Goal: Task Accomplishment & Management: Manage account settings

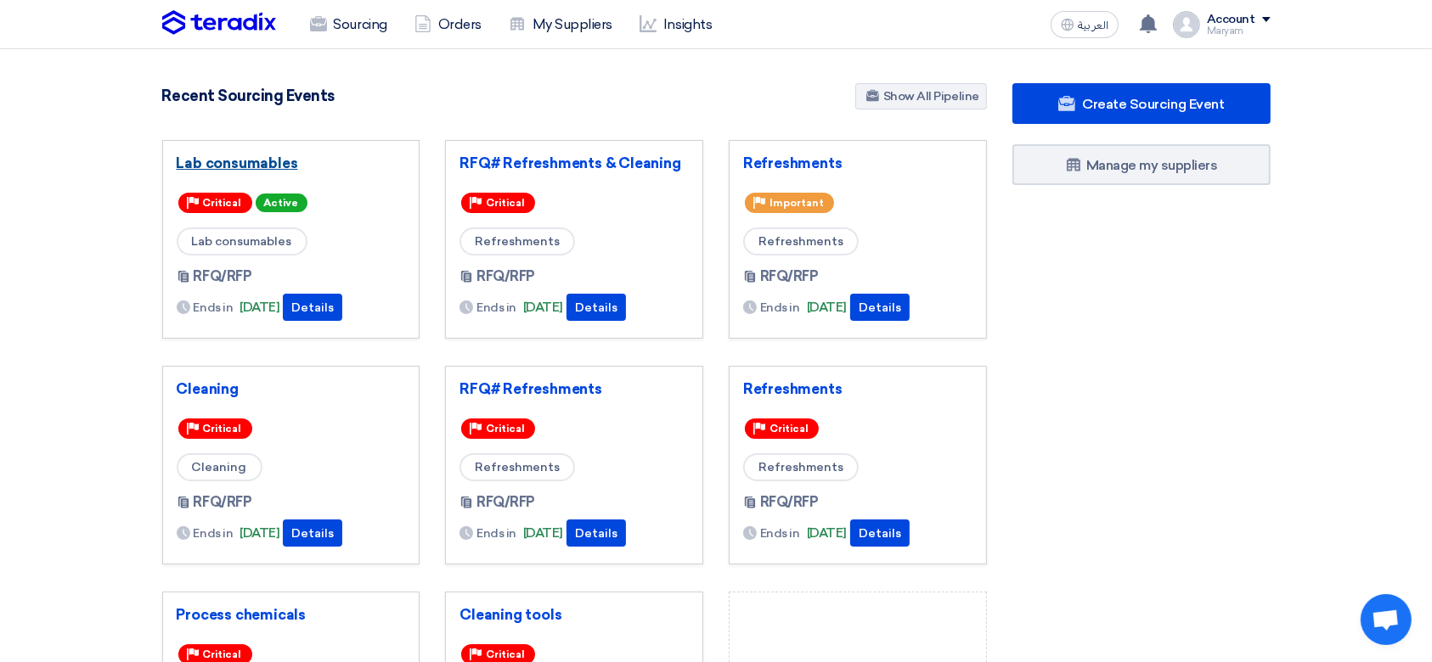
click at [265, 165] on link "Lab consumables" at bounding box center [291, 163] width 229 height 17
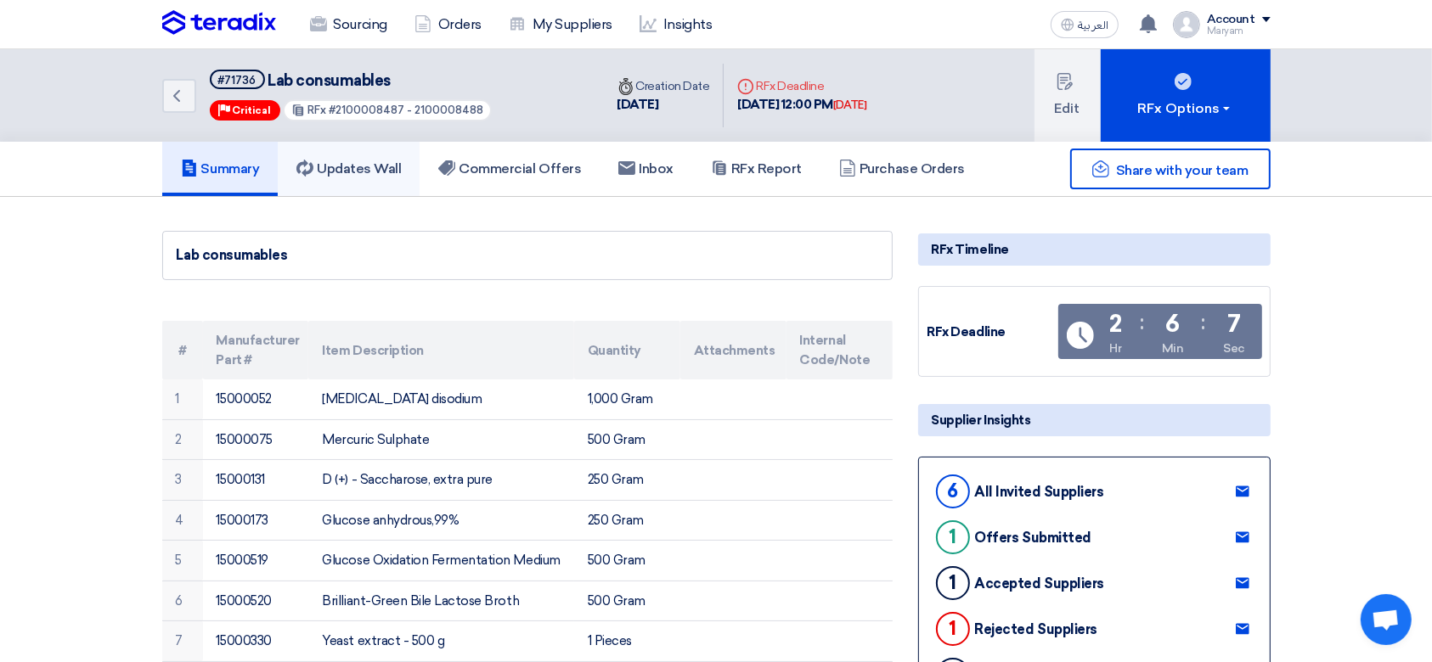
click at [387, 179] on link "Updates Wall" at bounding box center [349, 169] width 142 height 54
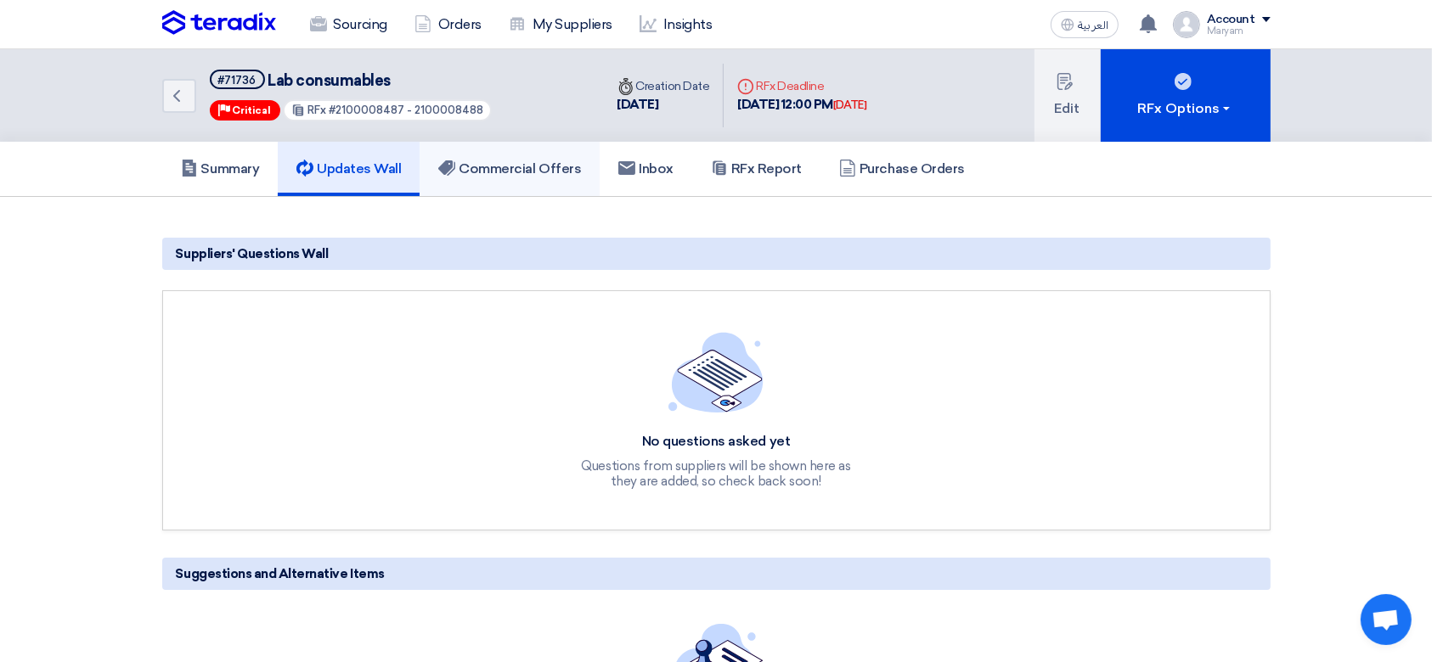
click at [481, 171] on h5 "Commercial Offers" at bounding box center [509, 168] width 143 height 17
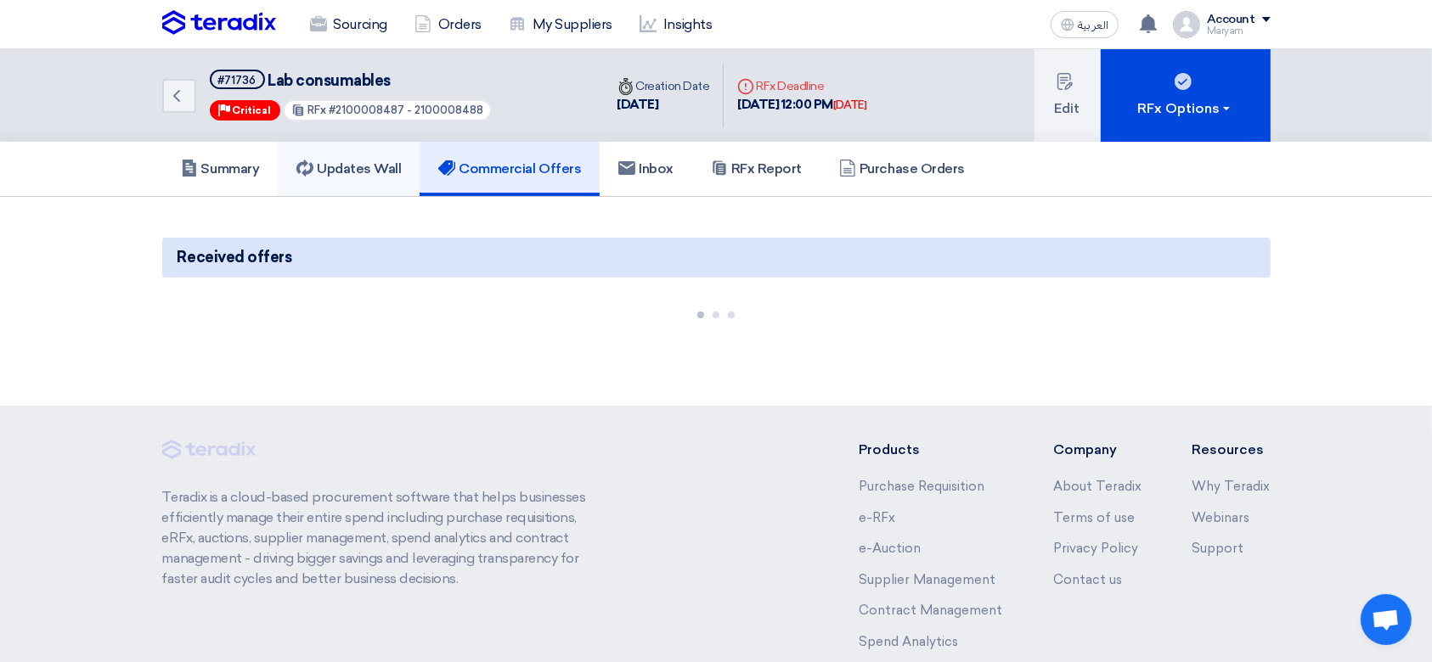
click at [340, 170] on h5 "Updates Wall" at bounding box center [348, 168] width 104 height 17
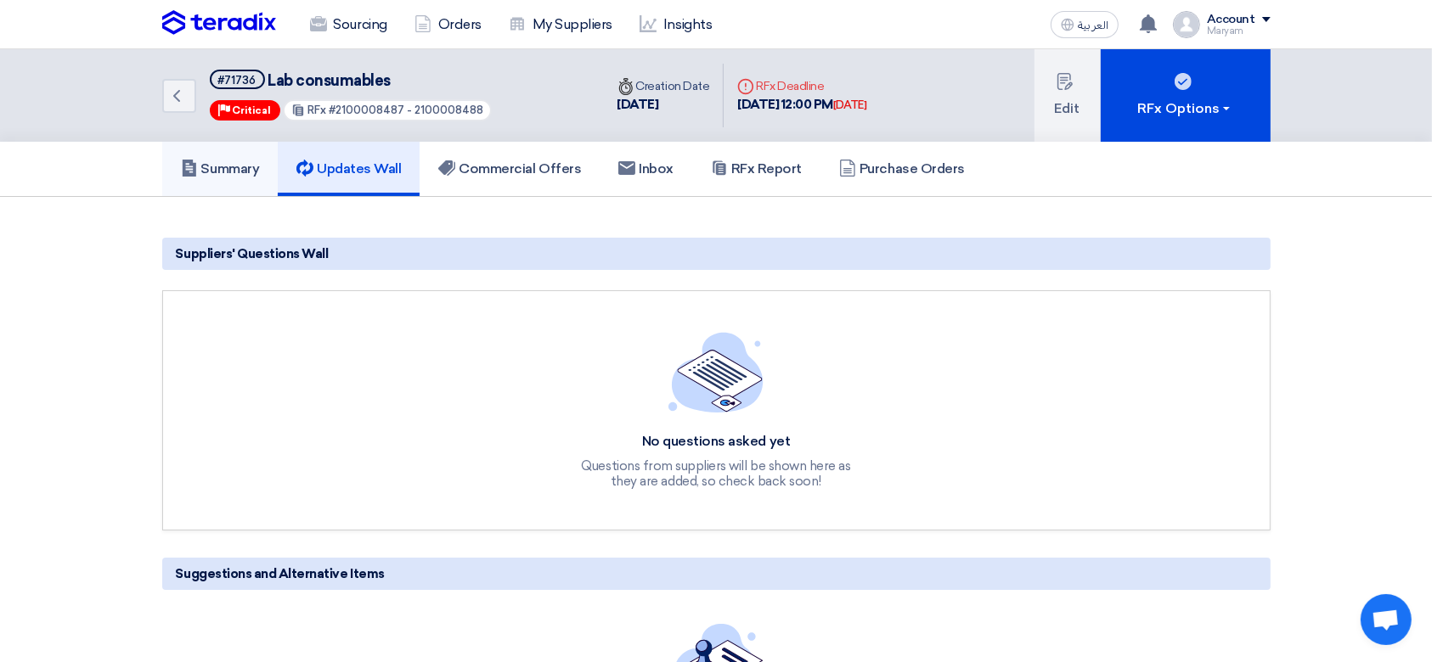
click at [186, 156] on link "Summary" at bounding box center [220, 169] width 116 height 54
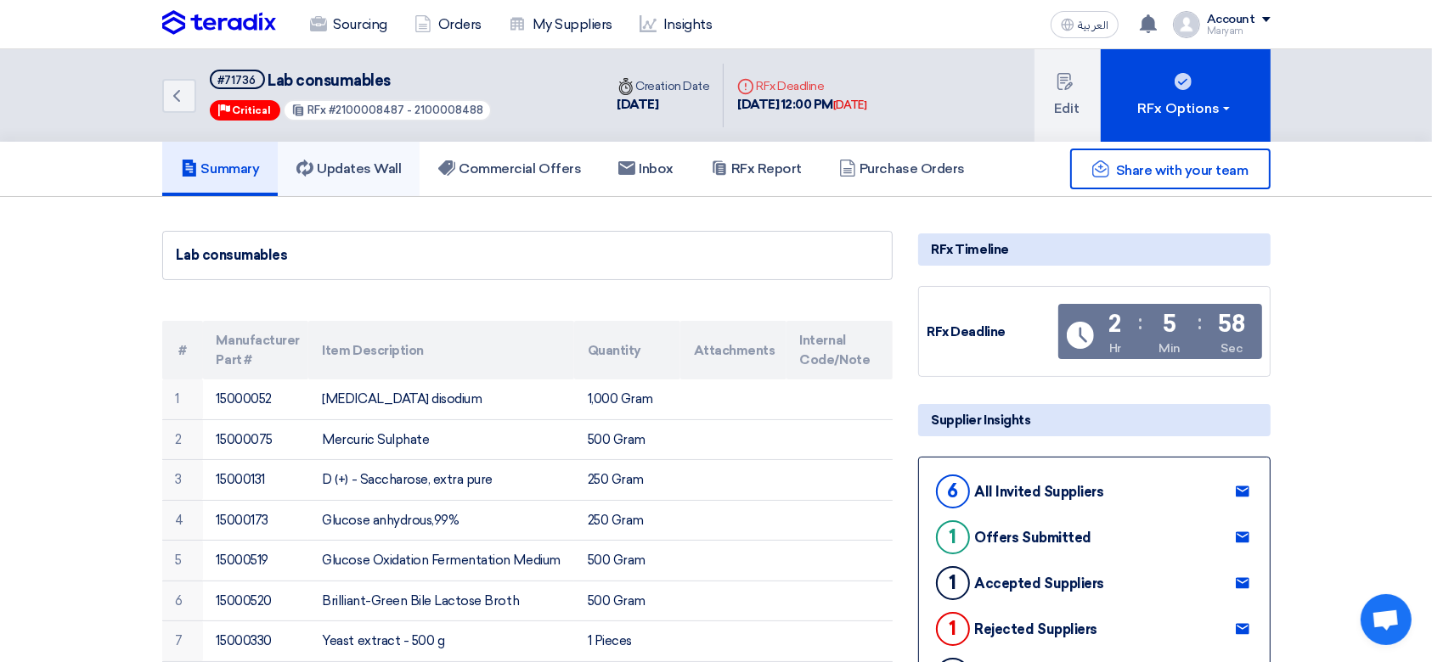
click at [355, 157] on link "Updates Wall" at bounding box center [349, 169] width 142 height 54
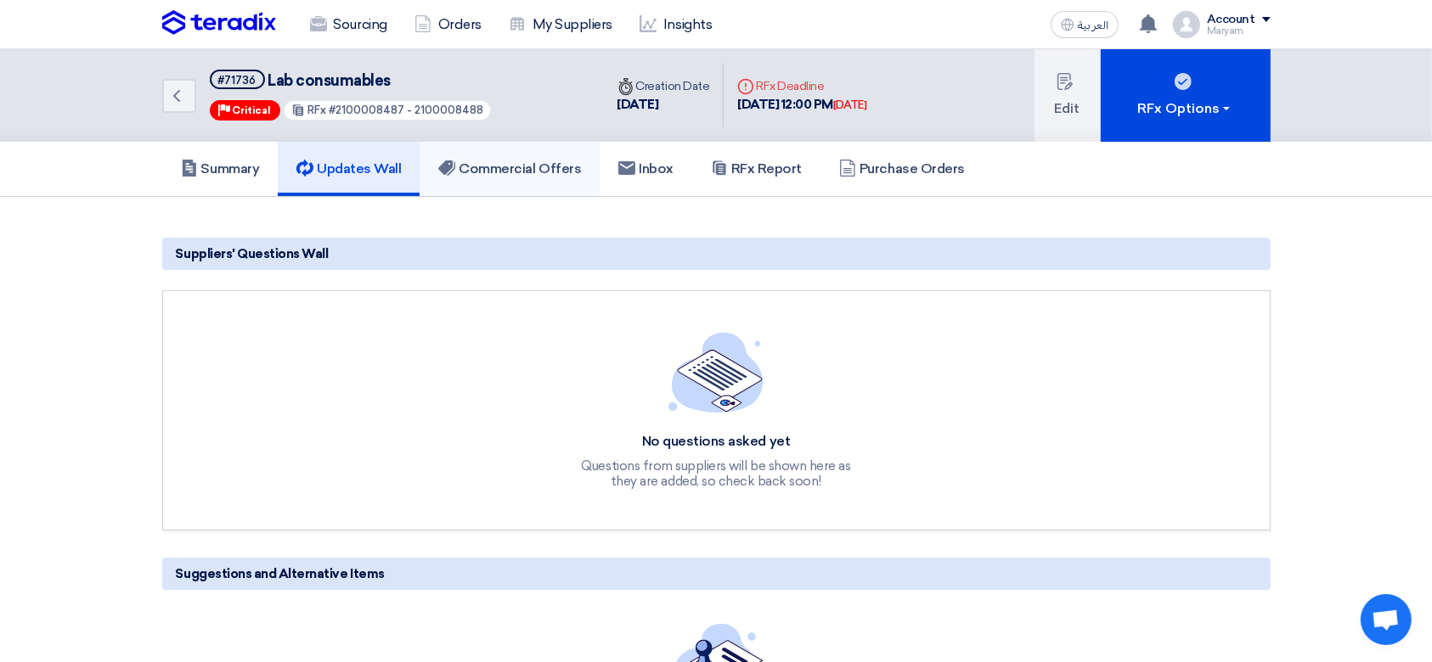
click at [455, 164] on use at bounding box center [446, 167] width 17 height 15
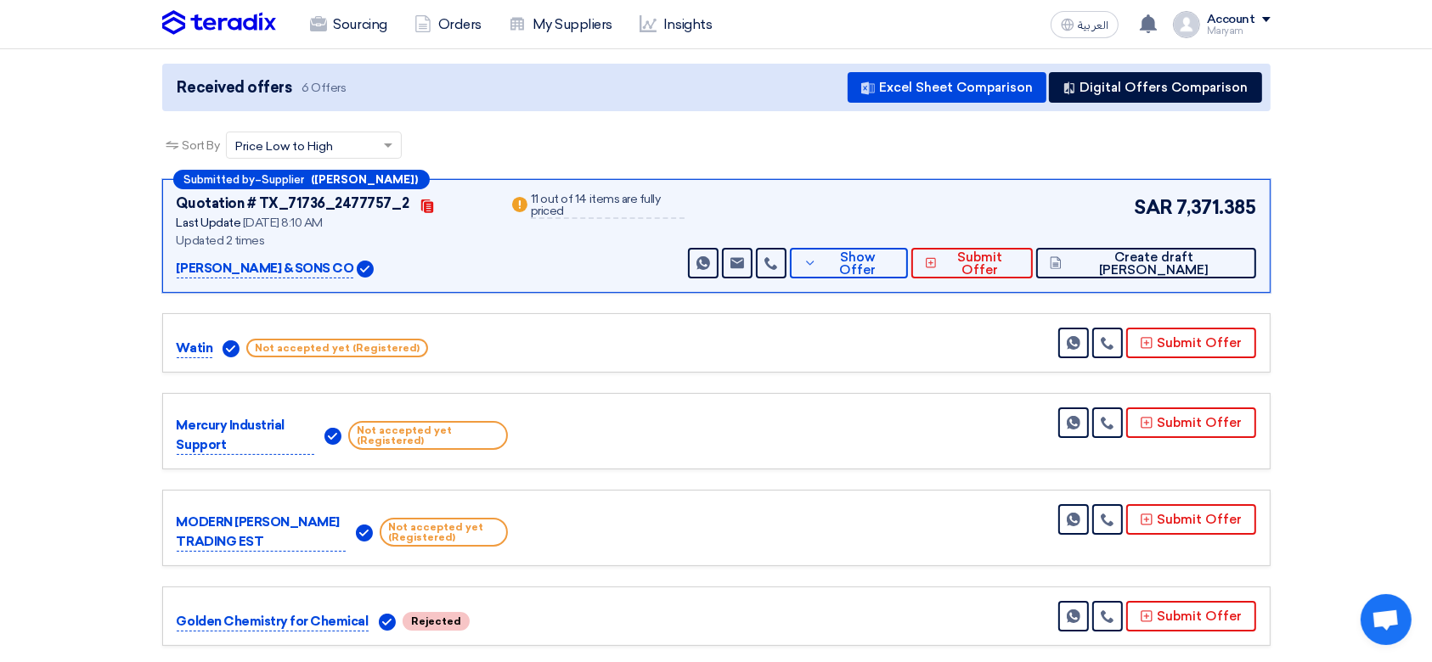
scroll to position [113, 0]
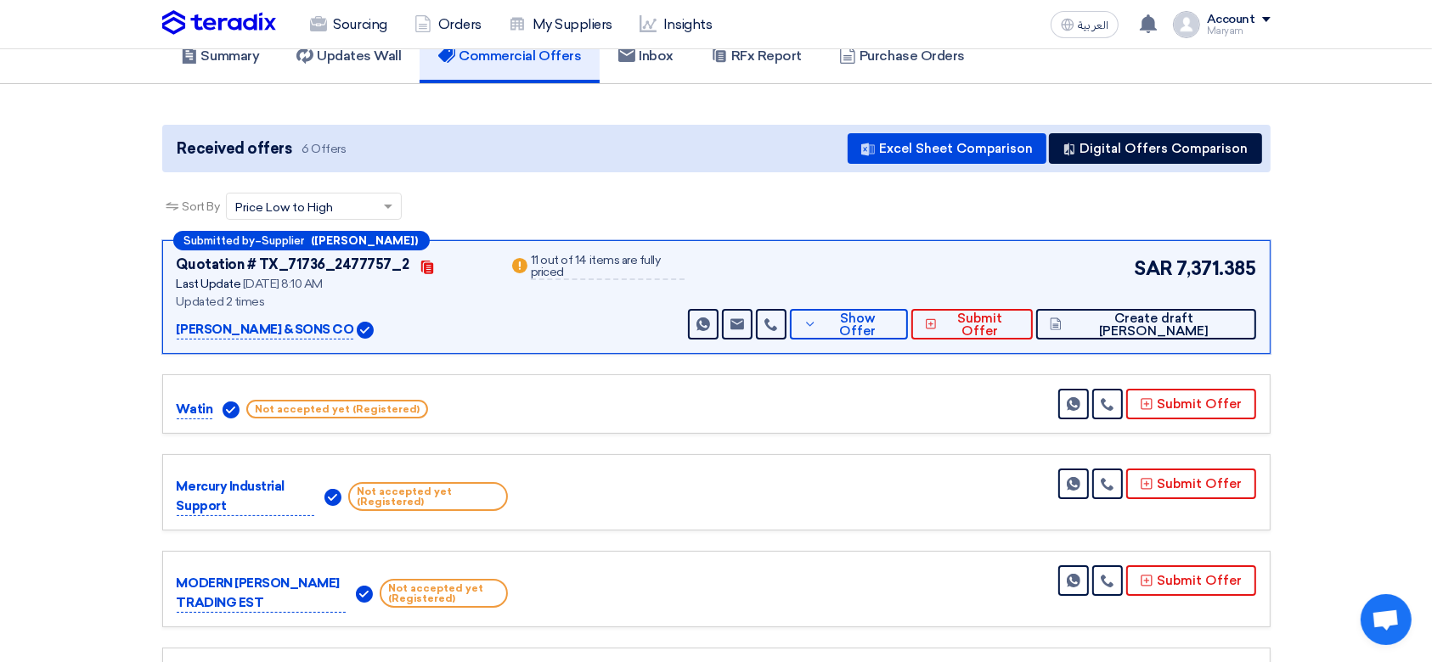
click at [487, 328] on div "[PERSON_NAME] & SONS CO" at bounding box center [333, 329] width 312 height 20
click at [604, 325] on div "Warn 11 out of 14 items are fully priced" at bounding box center [597, 297] width 176 height 85
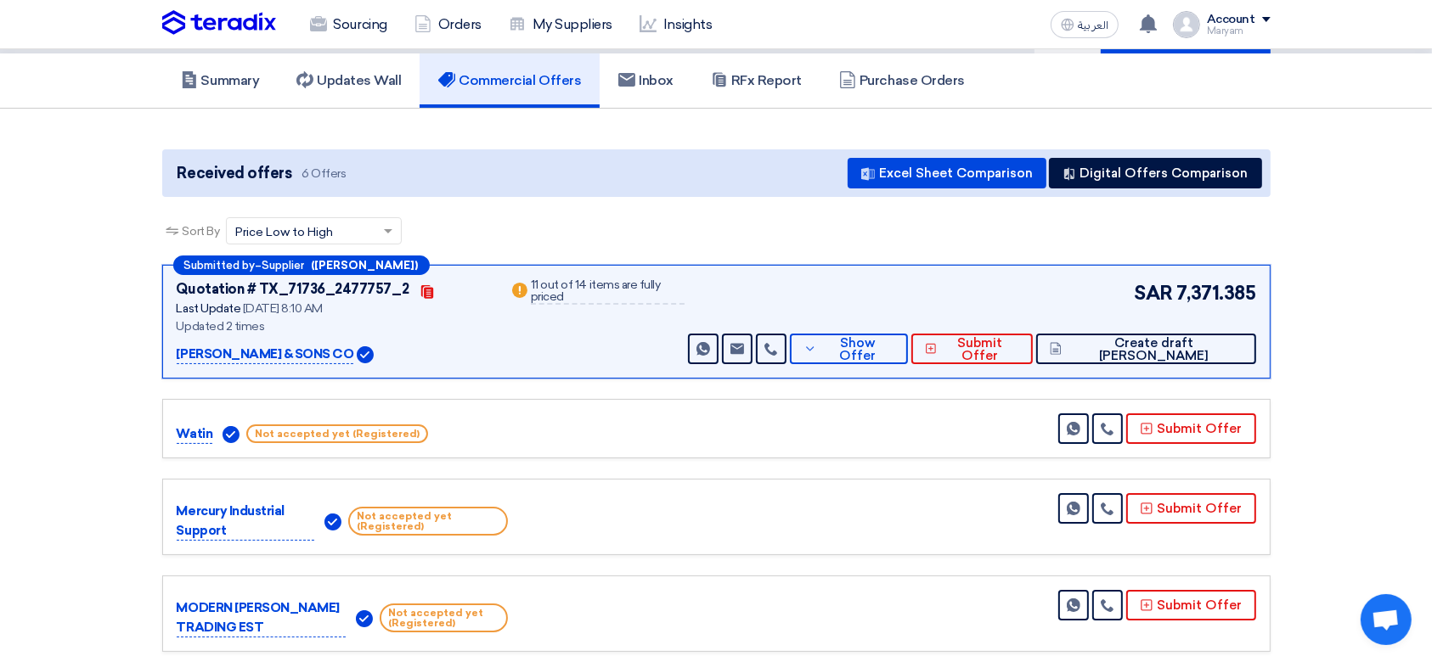
scroll to position [0, 0]
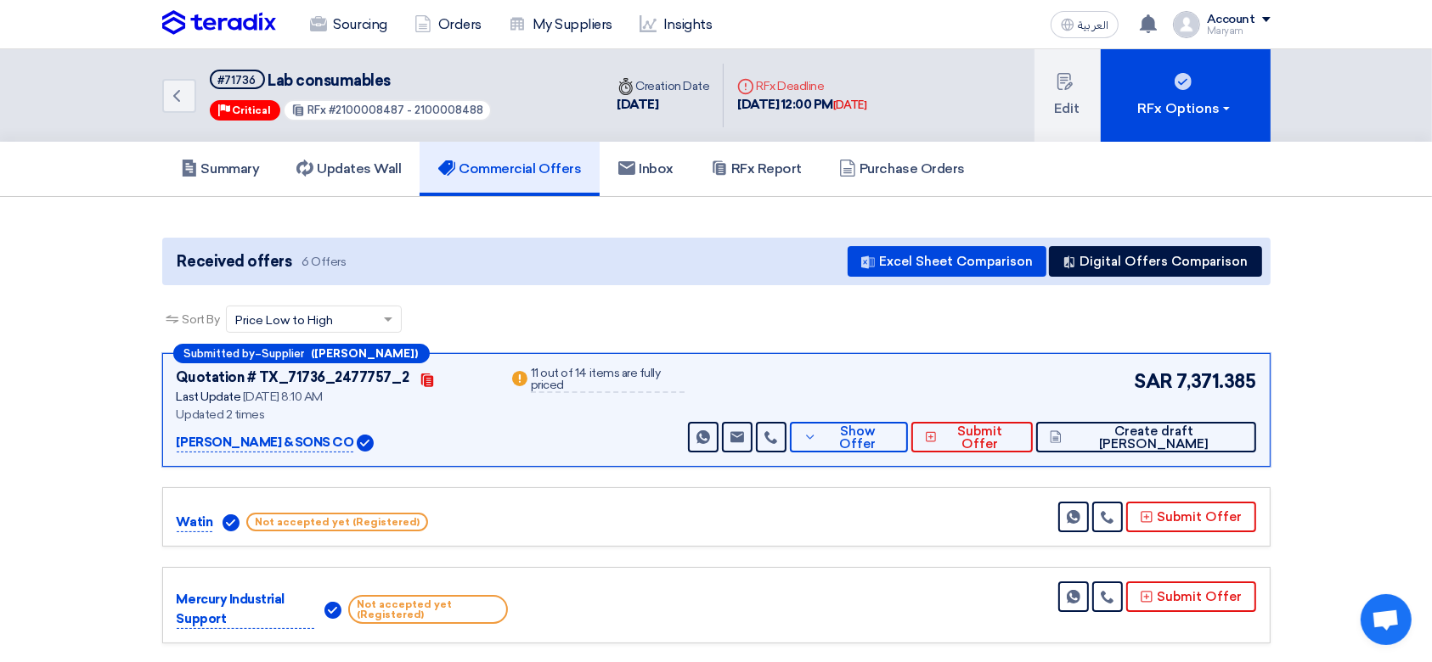
click at [575, 363] on div "Submitted by – Supplier ([PERSON_NAME]) Quotation # TX_71736_2477757_2 Contacts…" at bounding box center [716, 410] width 1108 height 114
click at [575, 369] on div "11 out of 14 items are fully priced" at bounding box center [608, 380] width 154 height 25
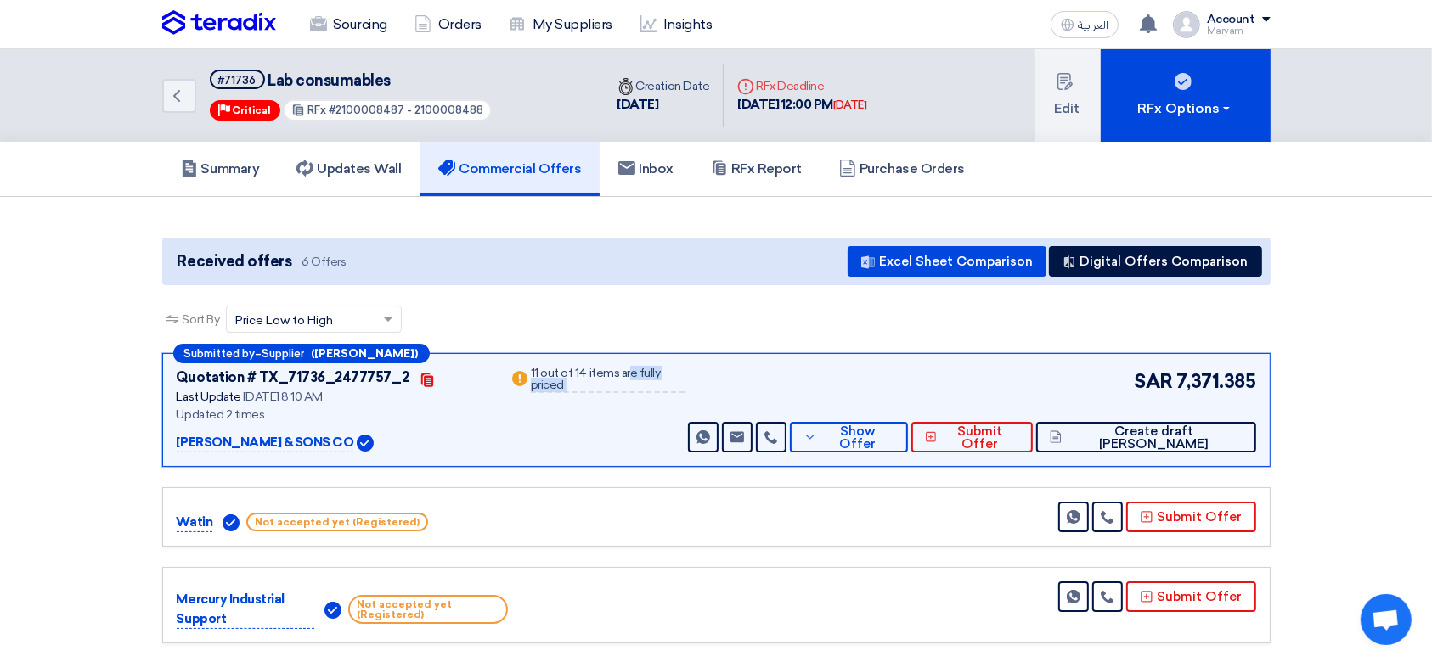
click at [594, 410] on div "Warn 11 out of 14 items are fully priced" at bounding box center [597, 410] width 176 height 85
click at [621, 309] on div "Sort By Sort by × Price Low to High ×" at bounding box center [716, 330] width 1108 height 48
click at [605, 362] on div "Submitted by – Supplier ([PERSON_NAME]) Quotation # TX_71736_2477757_2 Contacts…" at bounding box center [716, 410] width 1108 height 114
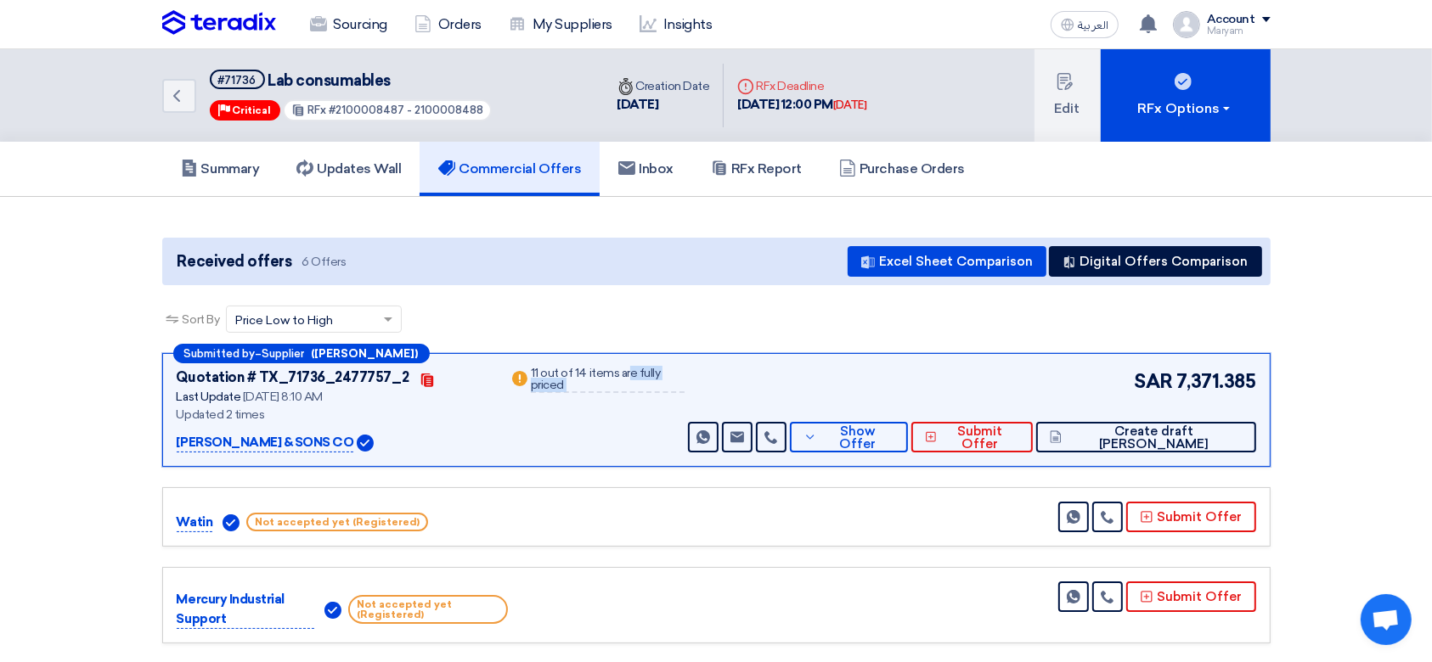
click at [605, 362] on div "Submitted by – Supplier ([PERSON_NAME]) Quotation # TX_71736_2477757_2 Contacts…" at bounding box center [716, 410] width 1108 height 114
click at [673, 299] on app-buyer-offers "Received offers 6 Offers Excel Sheet Comparison Digital Offers Comparison Sort …" at bounding box center [716, 573] width 1108 height 670
click at [172, 98] on icon "Back" at bounding box center [176, 96] width 20 height 20
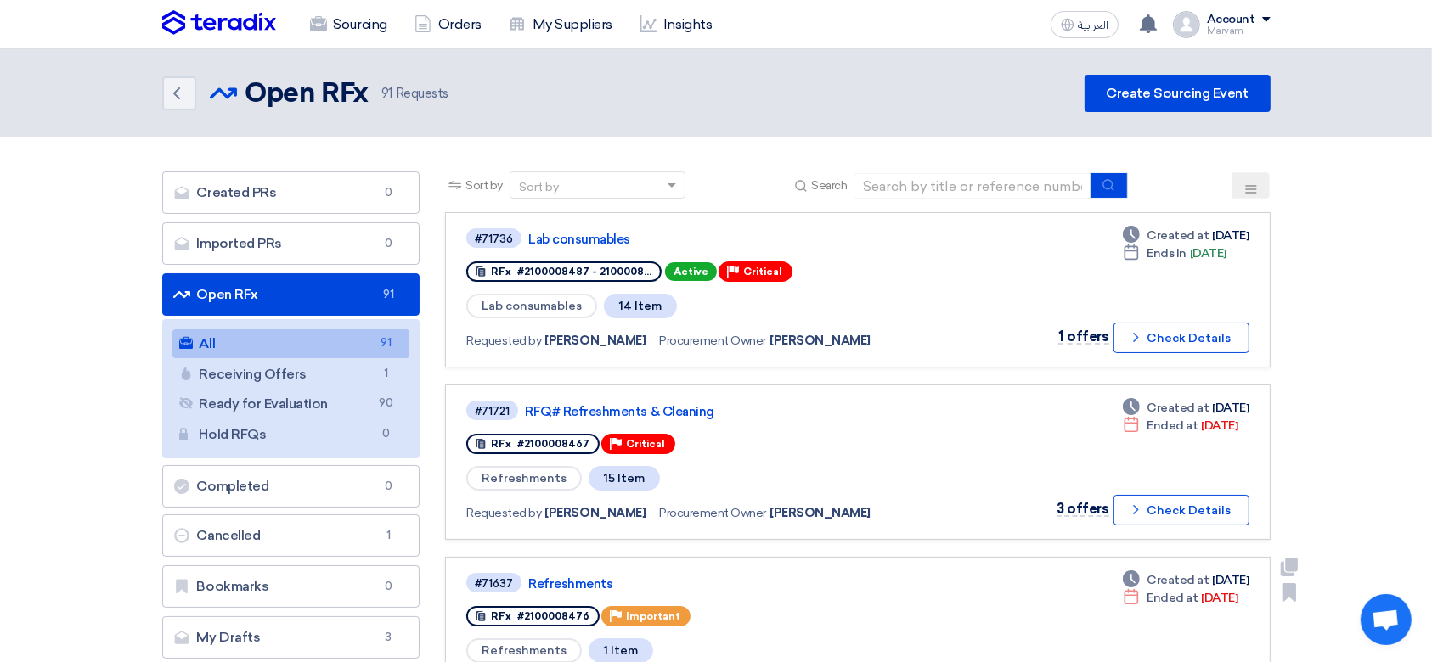
click at [568, 588] on div "#71637 Refreshments" at bounding box center [711, 582] width 490 height 23
click at [576, 581] on link "Refreshments" at bounding box center [740, 584] width 425 height 15
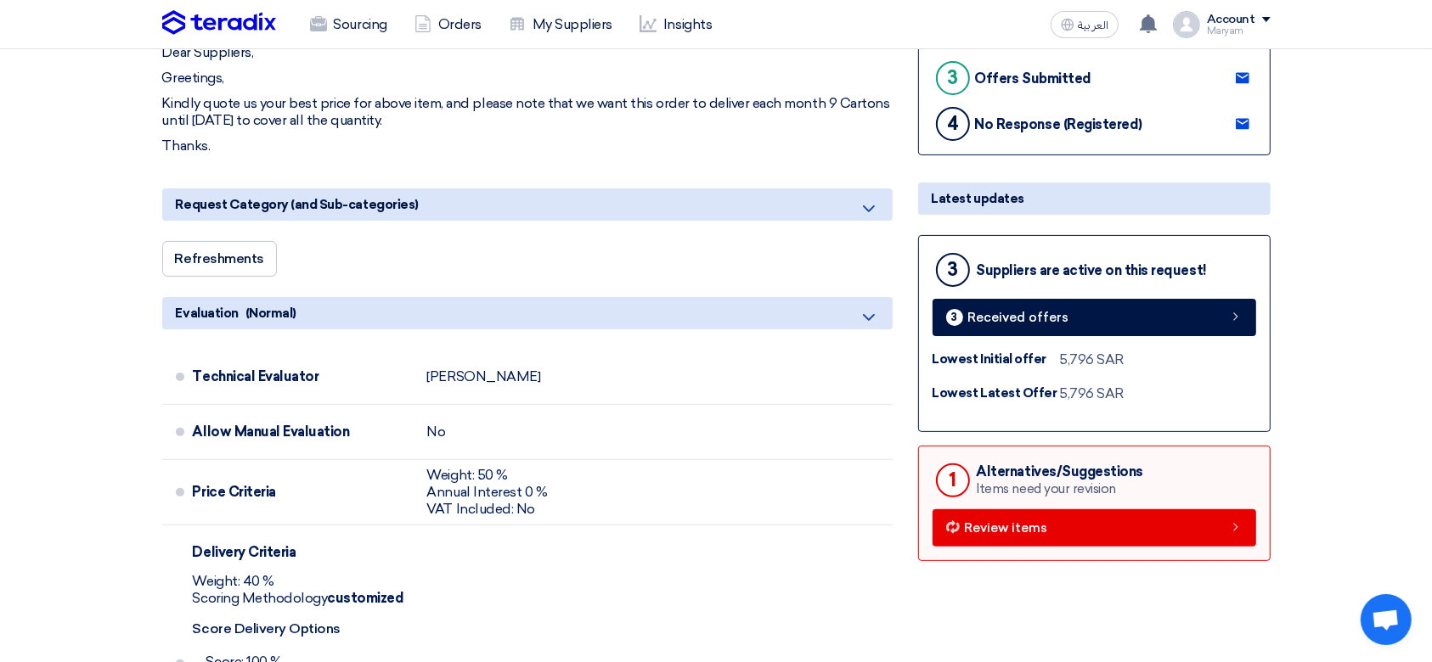
scroll to position [32, 0]
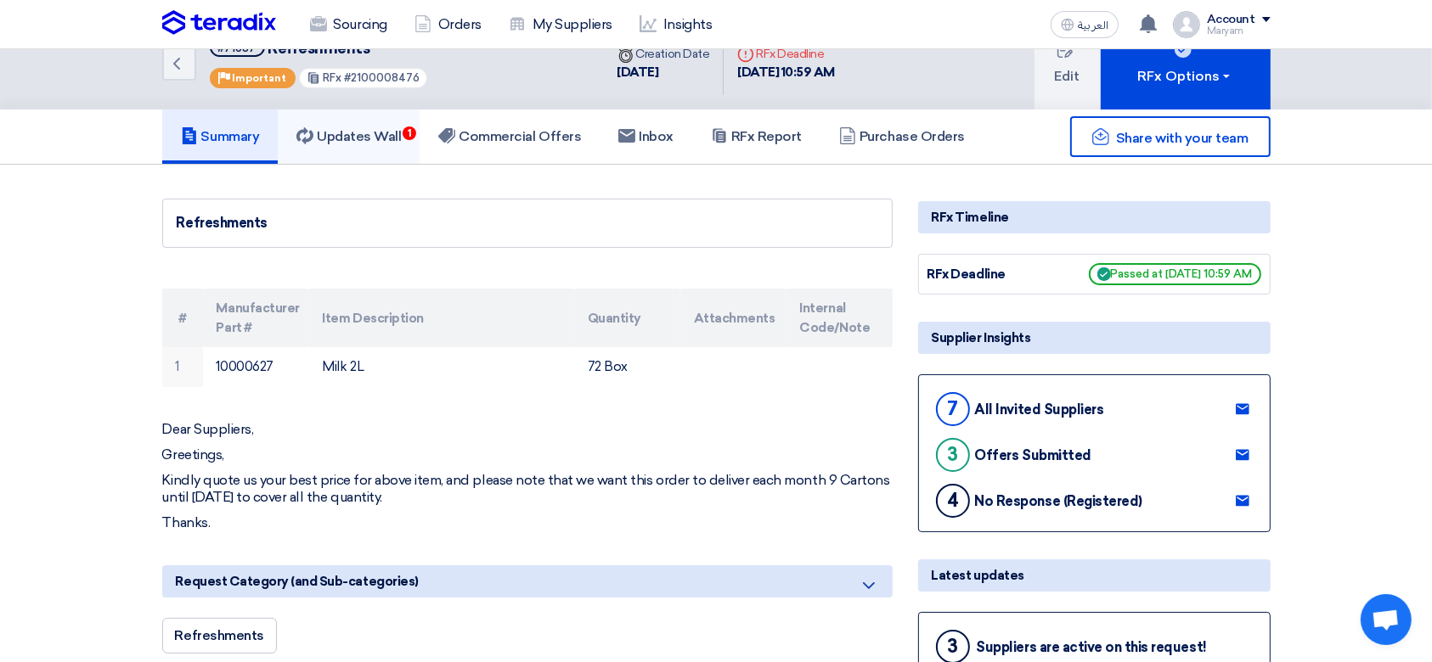
click at [383, 115] on link "Updates Wall 1" at bounding box center [349, 137] width 142 height 54
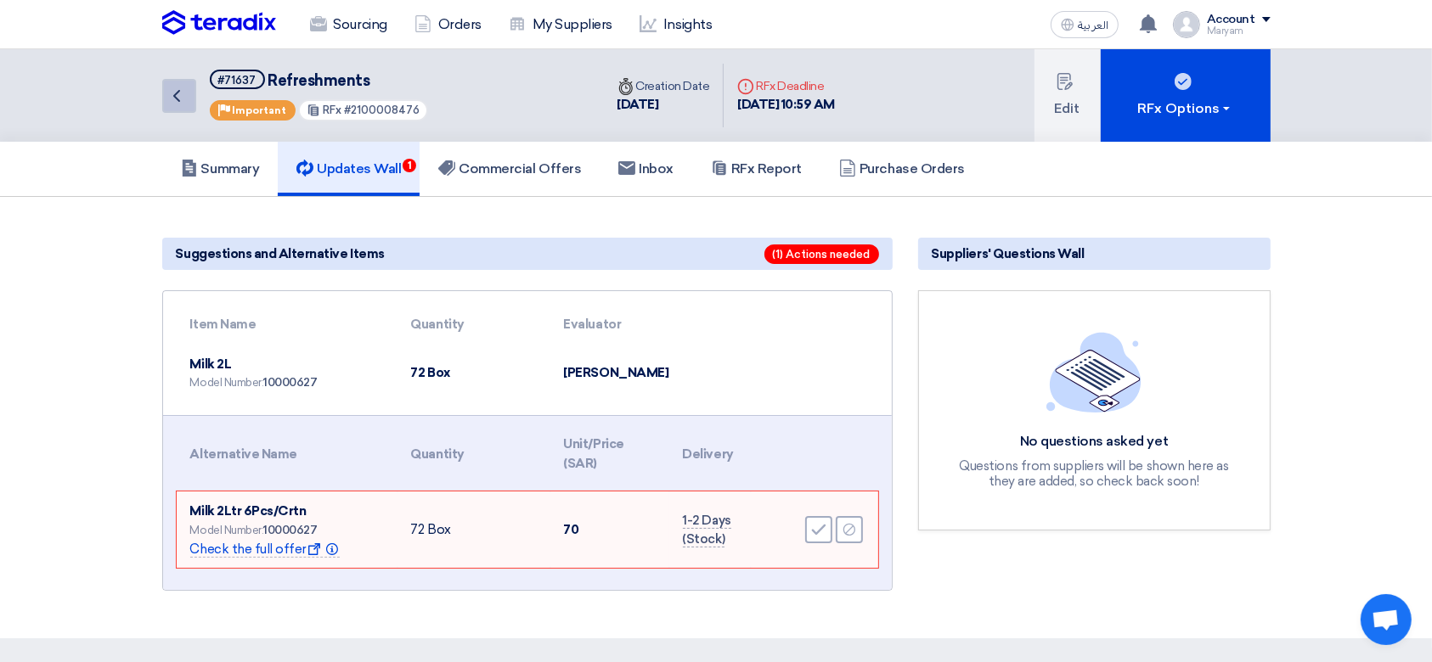
click at [183, 93] on icon "Back" at bounding box center [176, 96] width 20 height 20
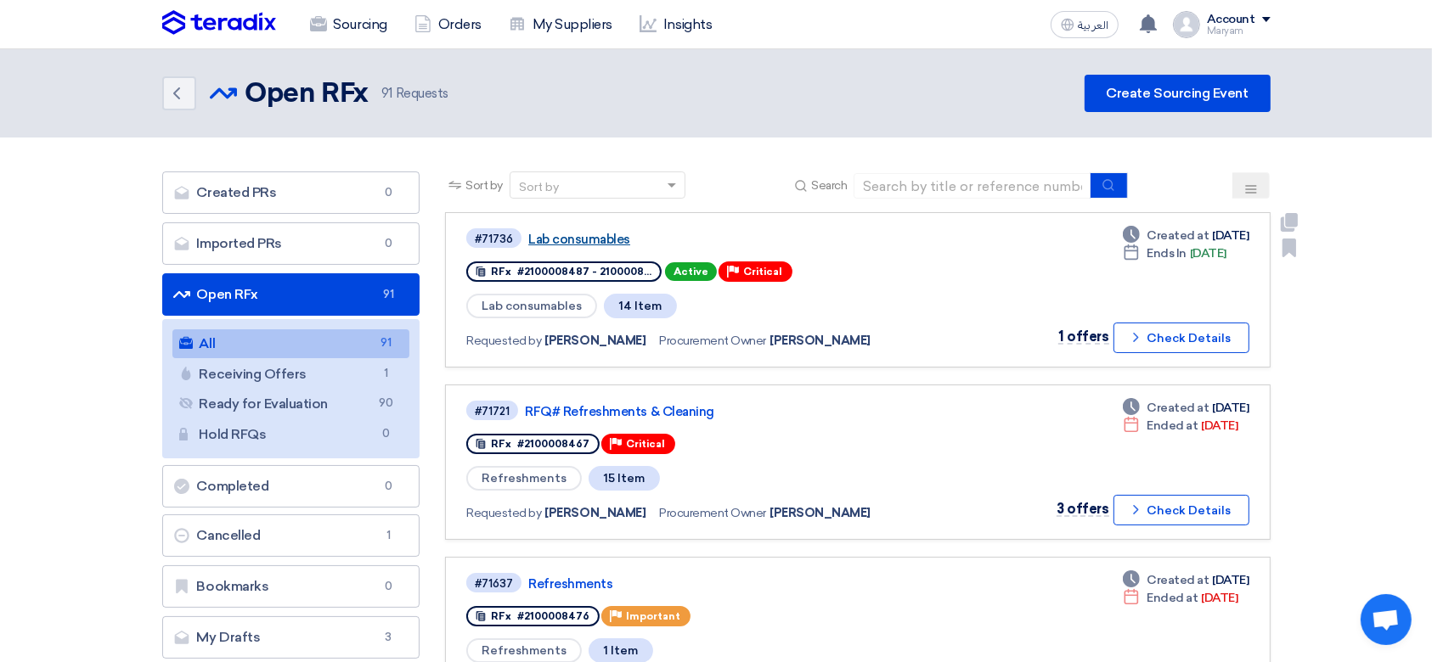
click at [577, 240] on link "Lab consumables" at bounding box center [740, 239] width 425 height 15
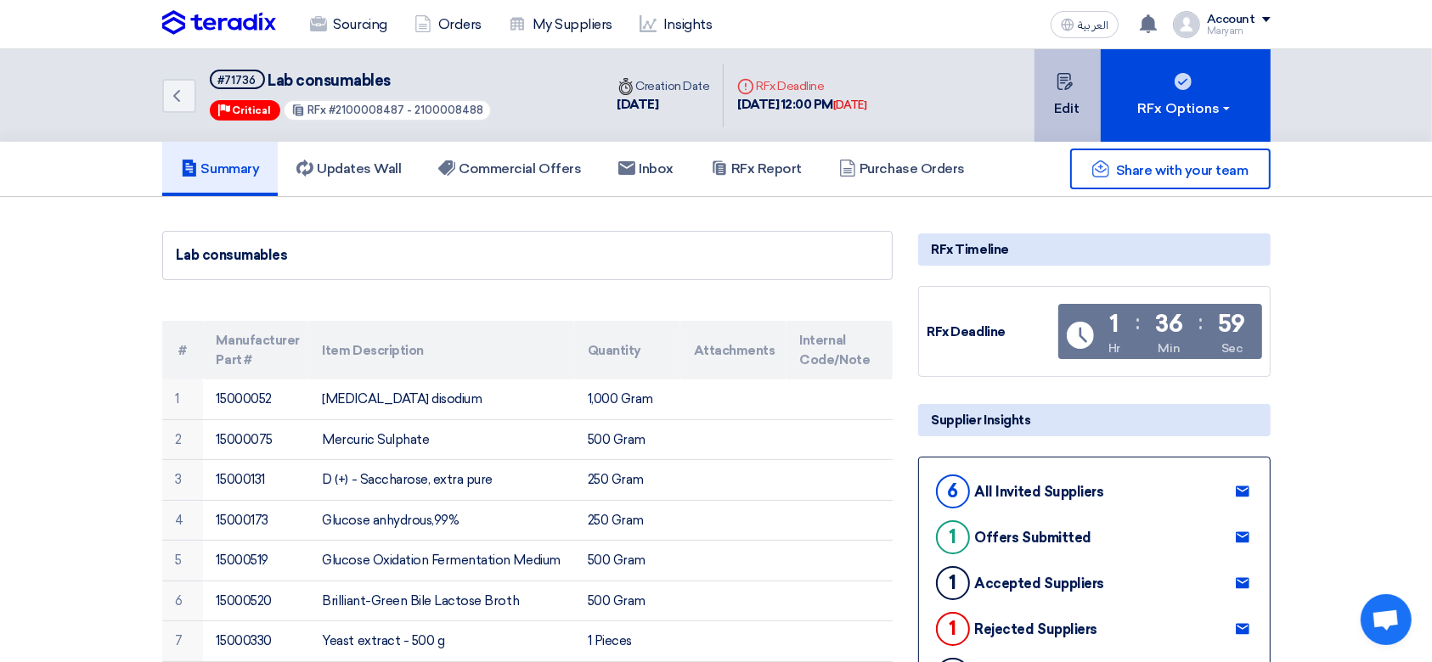
click at [1079, 110] on button "Edit" at bounding box center [1067, 95] width 66 height 93
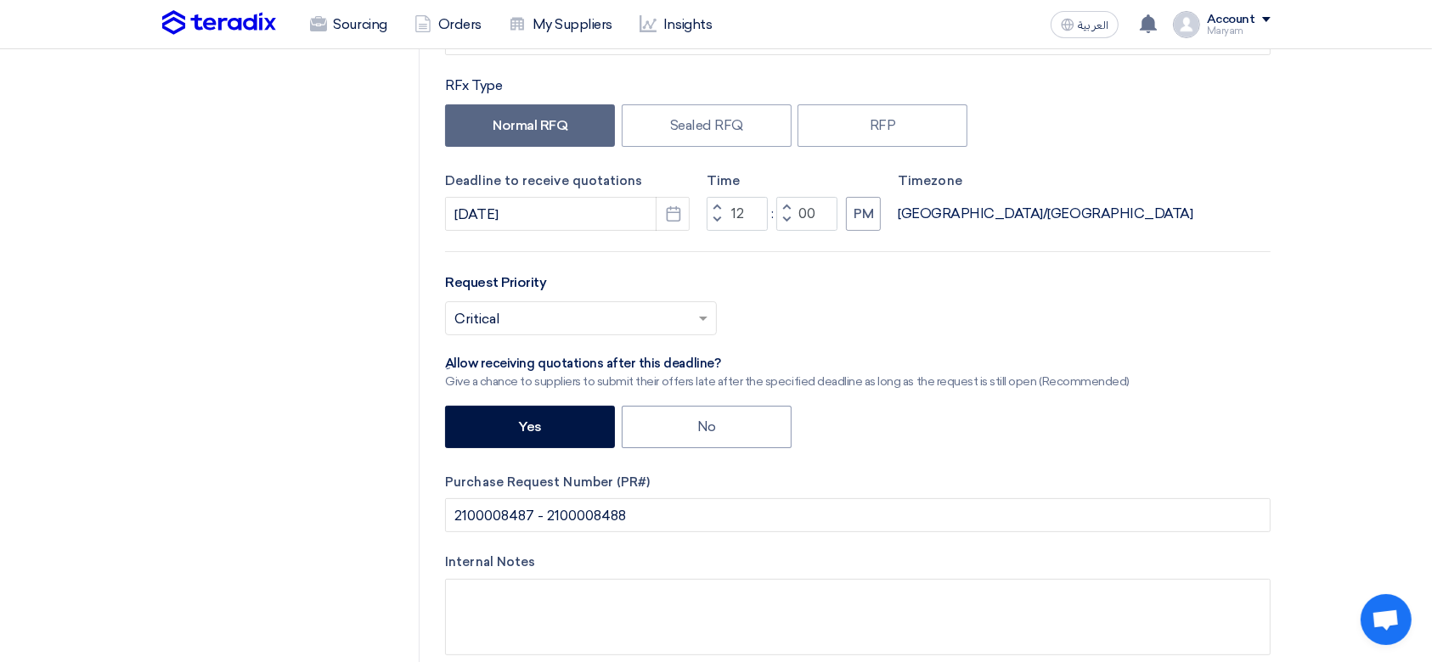
scroll to position [180, 0]
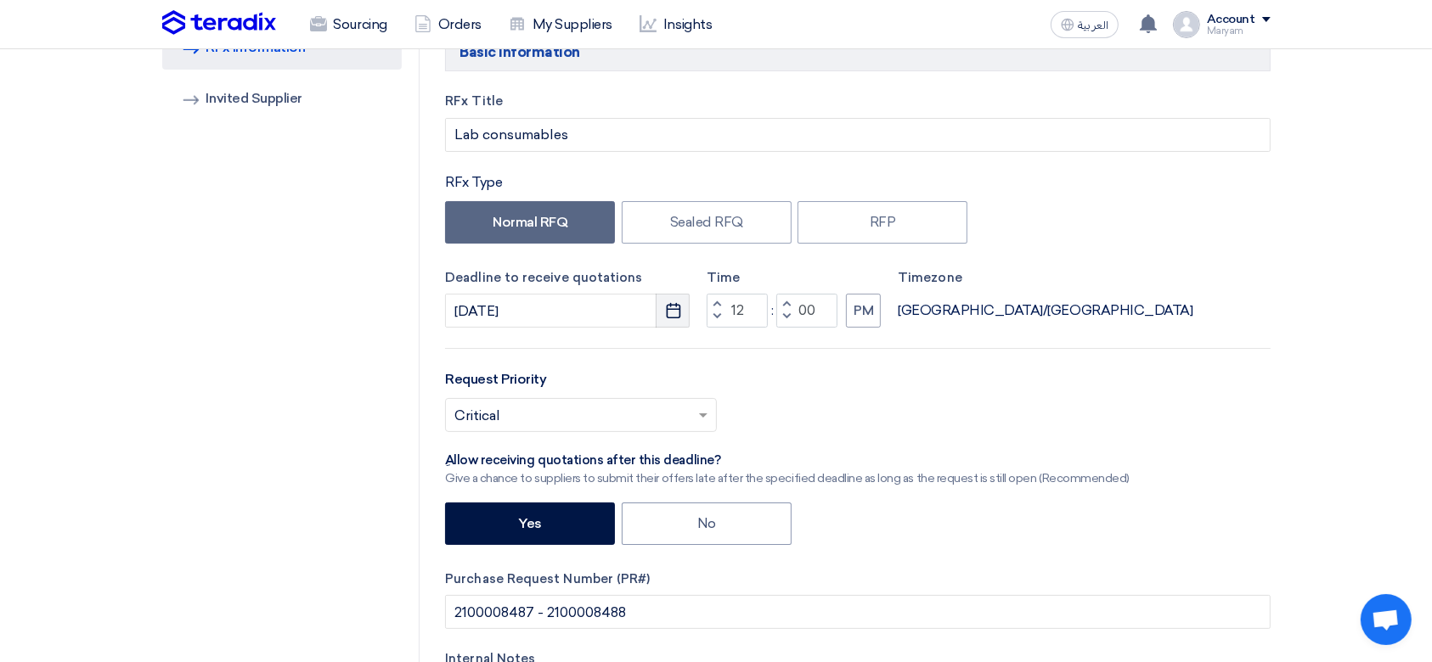
click at [678, 312] on icon "Pick a date" at bounding box center [673, 310] width 17 height 17
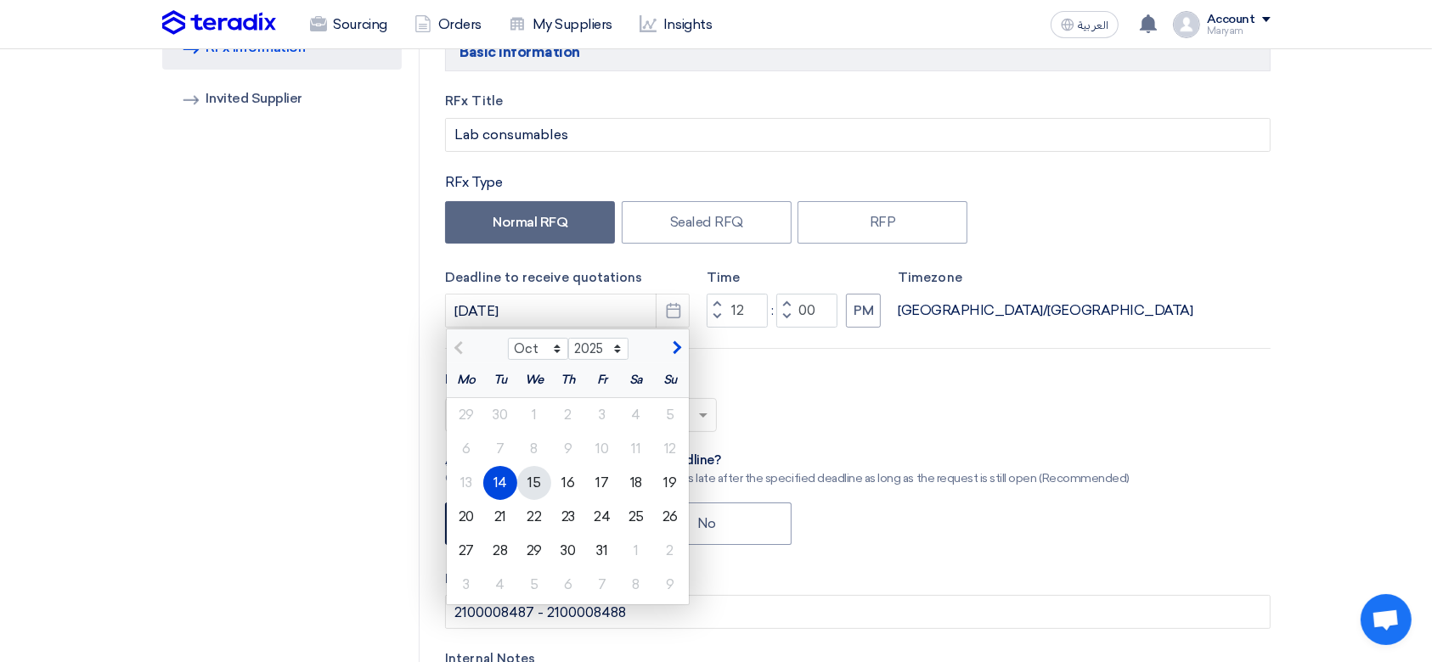
click at [540, 488] on div "15" at bounding box center [534, 483] width 34 height 34
type input "[DATE]"
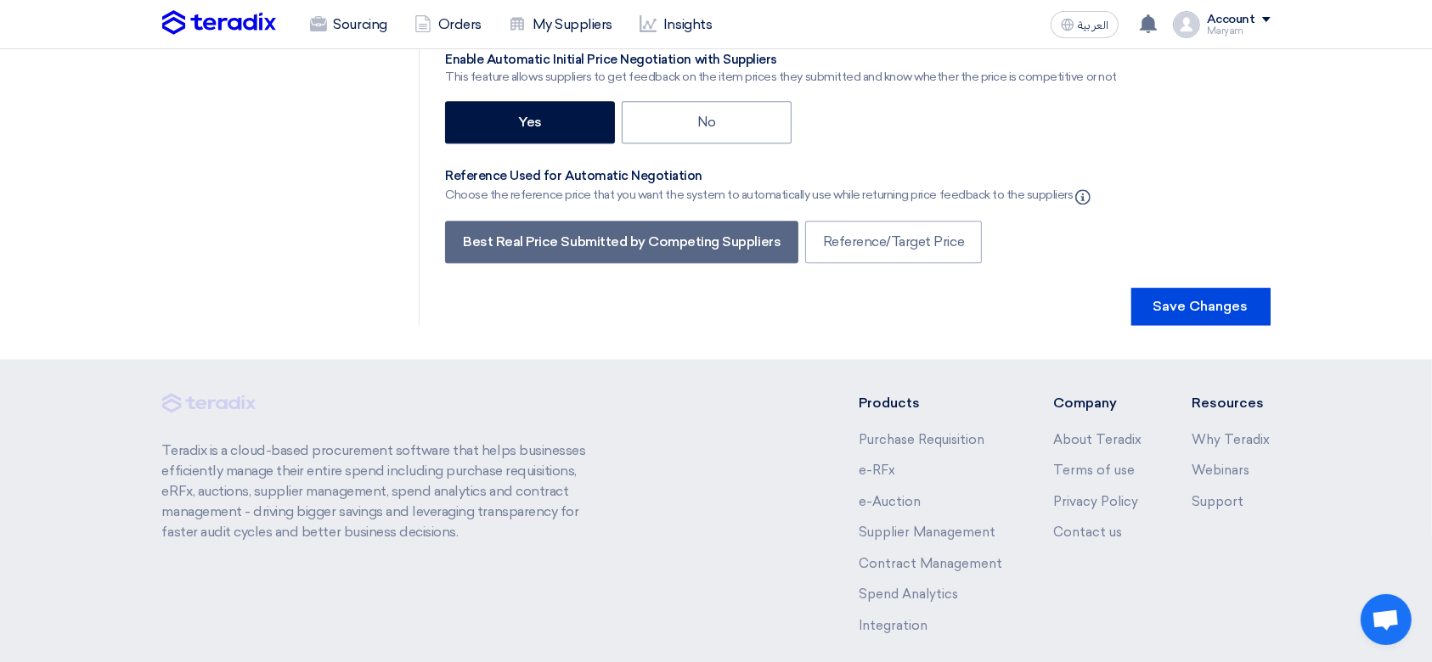
scroll to position [4029, 0]
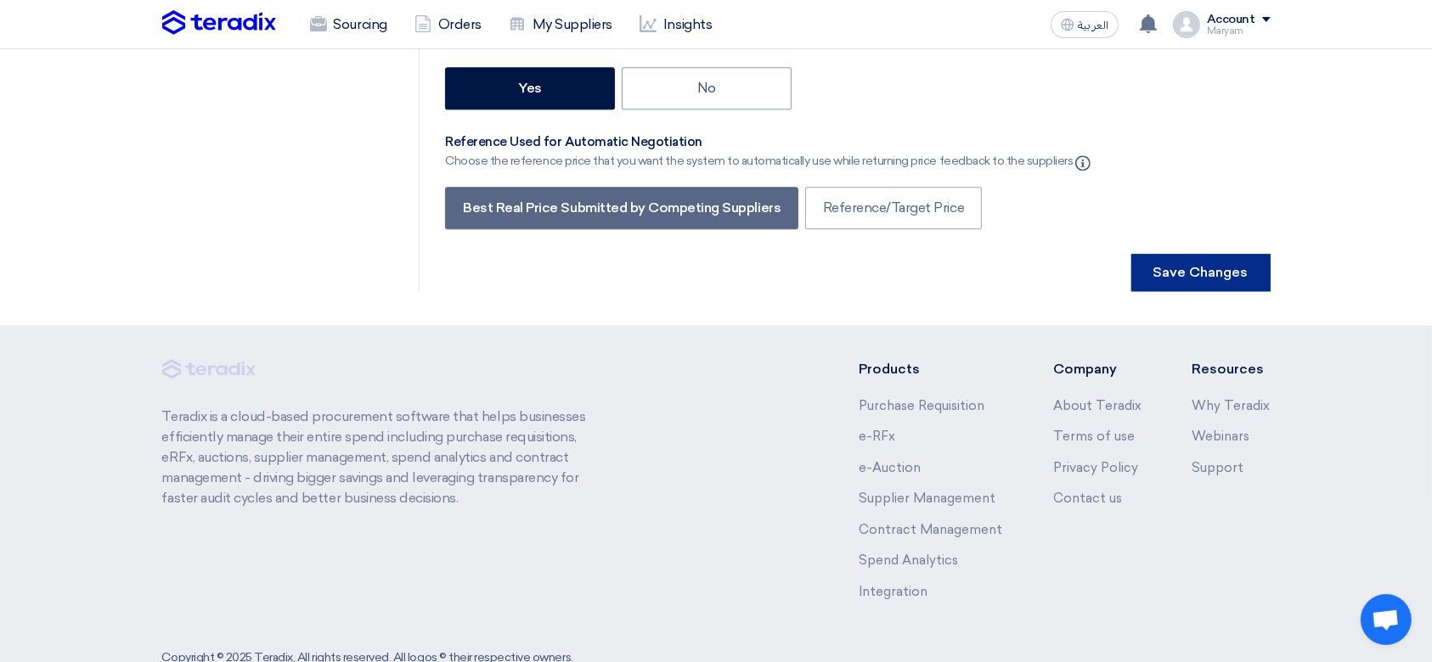
click at [1184, 254] on button "Save Changes" at bounding box center [1200, 272] width 139 height 37
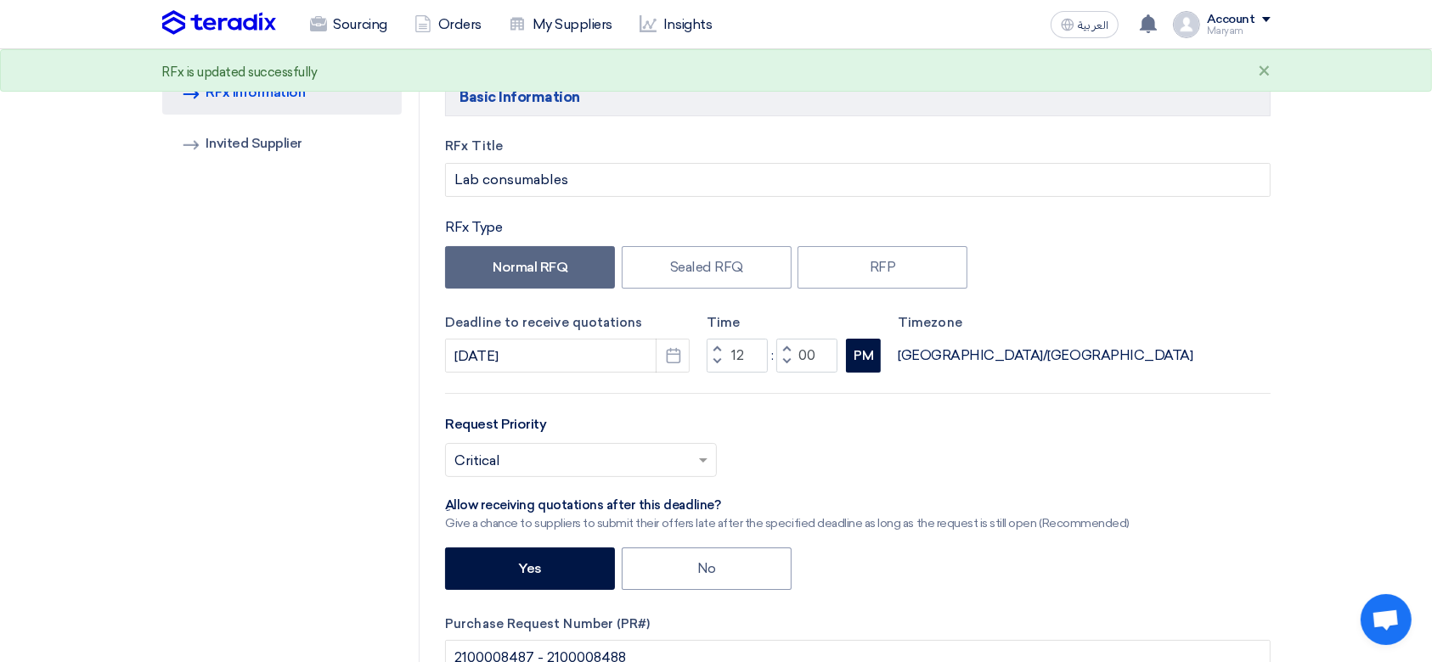
scroll to position [0, 0]
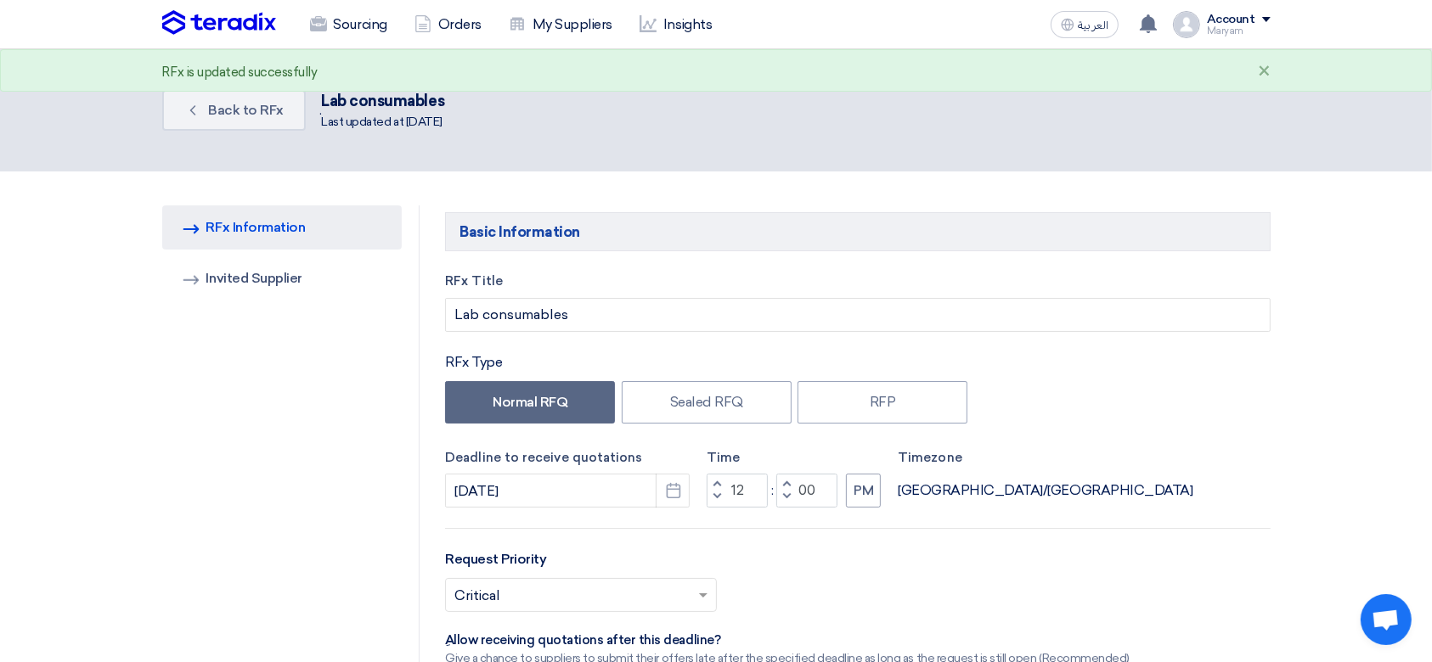
click at [192, 20] on img at bounding box center [219, 22] width 114 height 25
